Goal: Check status: Check status

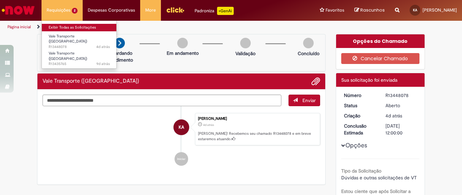
click at [66, 27] on link "Exibir Todas as Solicitações" at bounding box center [79, 27] width 75 height 7
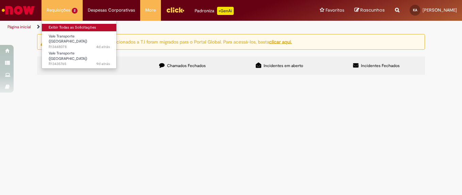
click at [64, 25] on link "Exibir Todas as Solicitações" at bounding box center [79, 27] width 75 height 7
